Goal: Find specific page/section: Find specific page/section

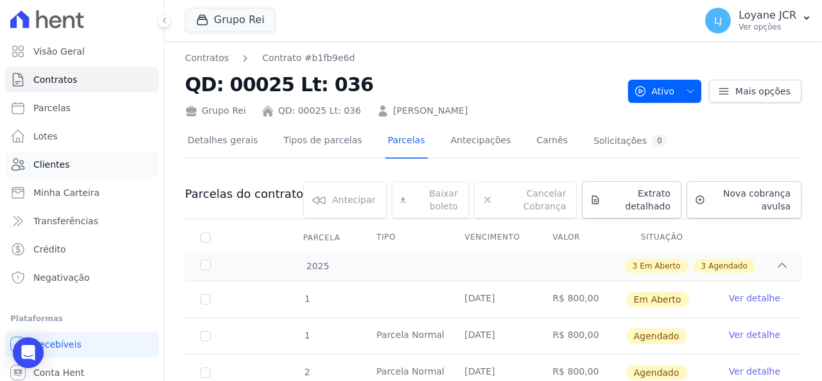
click at [44, 156] on link "Clientes" at bounding box center [82, 165] width 154 height 26
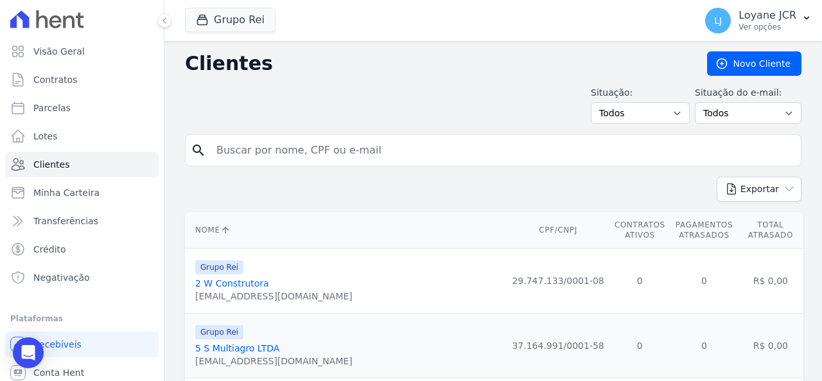
click at [346, 147] on input "search" at bounding box center [502, 150] width 587 height 26
paste input "[PERSON_NAME]"
type input "[PERSON_NAME]"
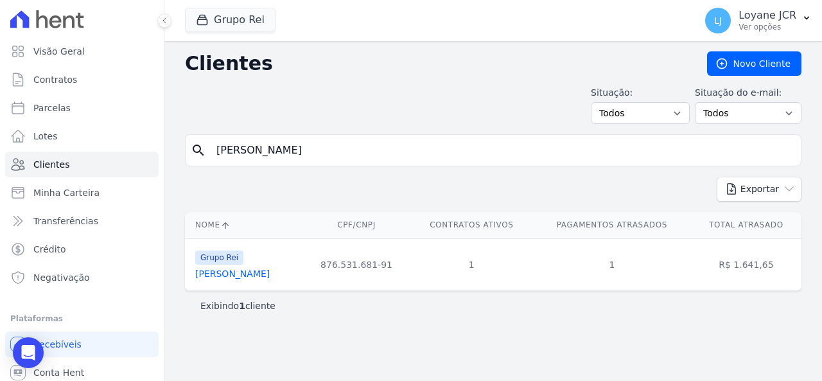
click at [270, 261] on div "Grupo Rei" at bounding box center [232, 256] width 75 height 15
click at [274, 280] on td "Grupo Rei [PERSON_NAME]" at bounding box center [244, 264] width 118 height 52
click at [265, 277] on link "[PERSON_NAME]" at bounding box center [232, 273] width 75 height 10
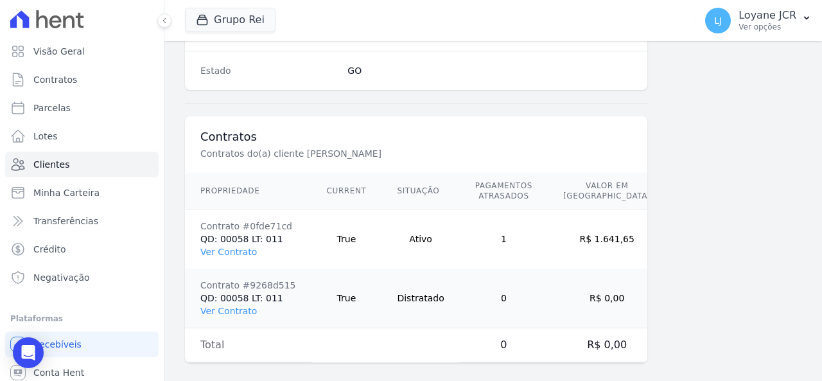
scroll to position [884, 0]
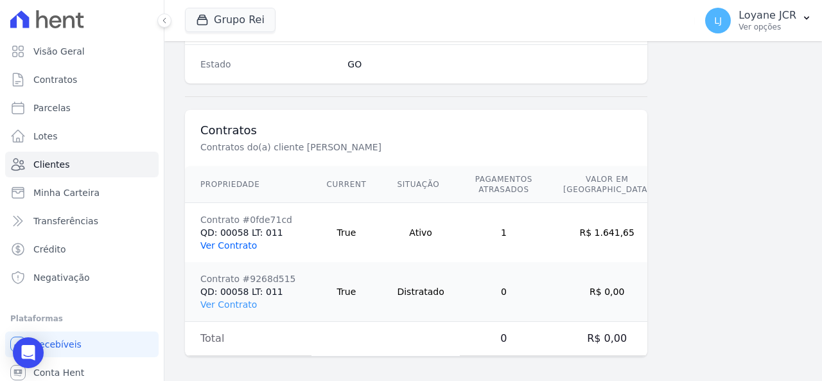
click at [242, 240] on link "Ver Contrato" at bounding box center [228, 245] width 57 height 10
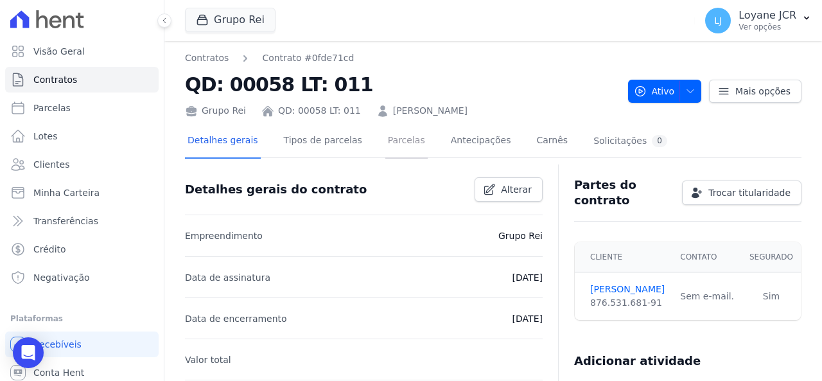
click at [385, 142] on link "Parcelas" at bounding box center [406, 142] width 42 height 34
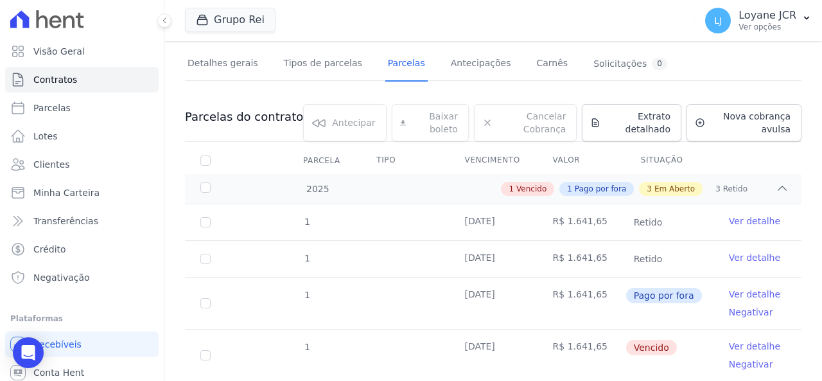
scroll to position [193, 0]
